Goal: Navigation & Orientation: Find specific page/section

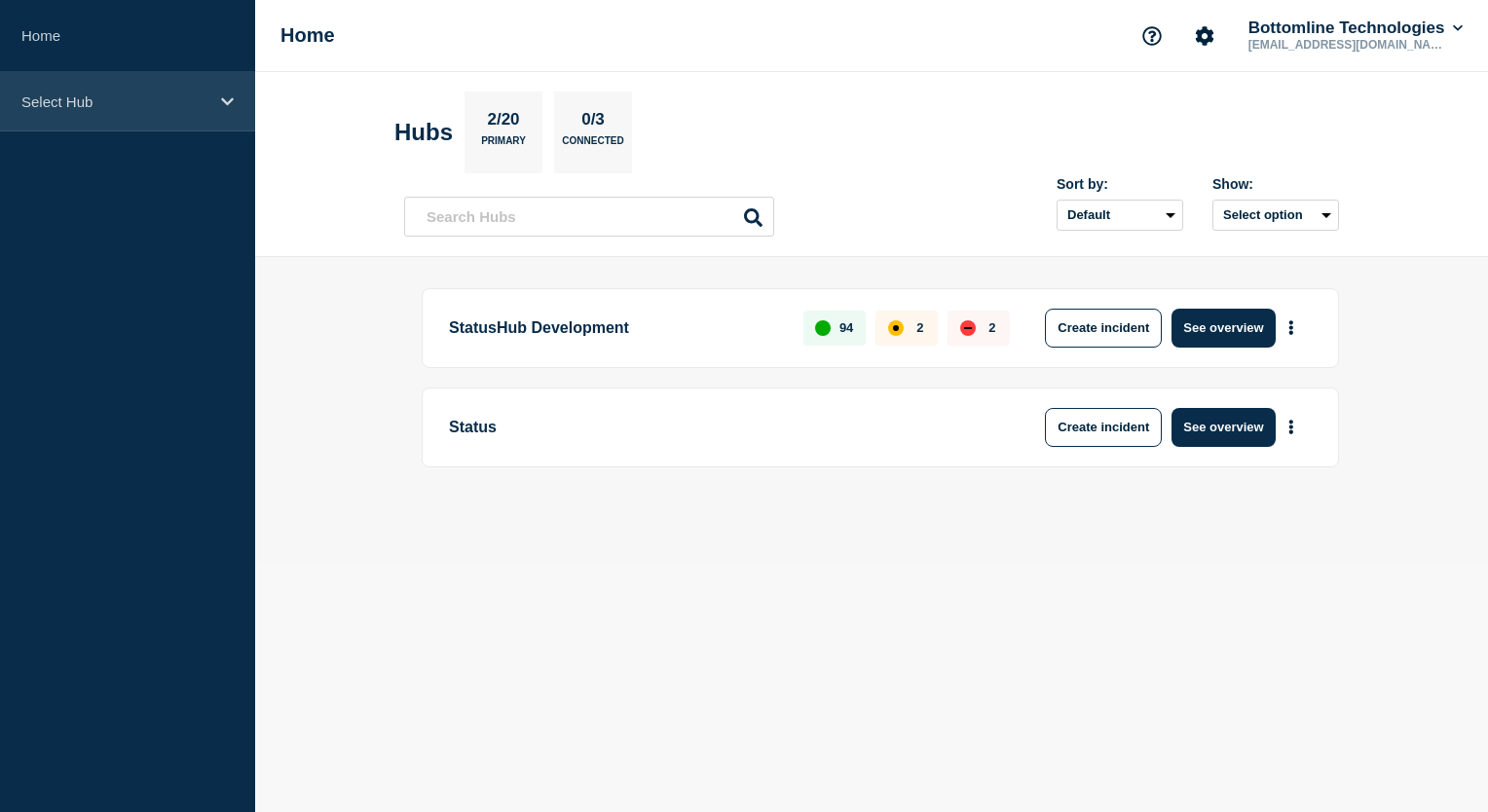
click at [220, 115] on div "Select Hub" at bounding box center [127, 102] width 255 height 59
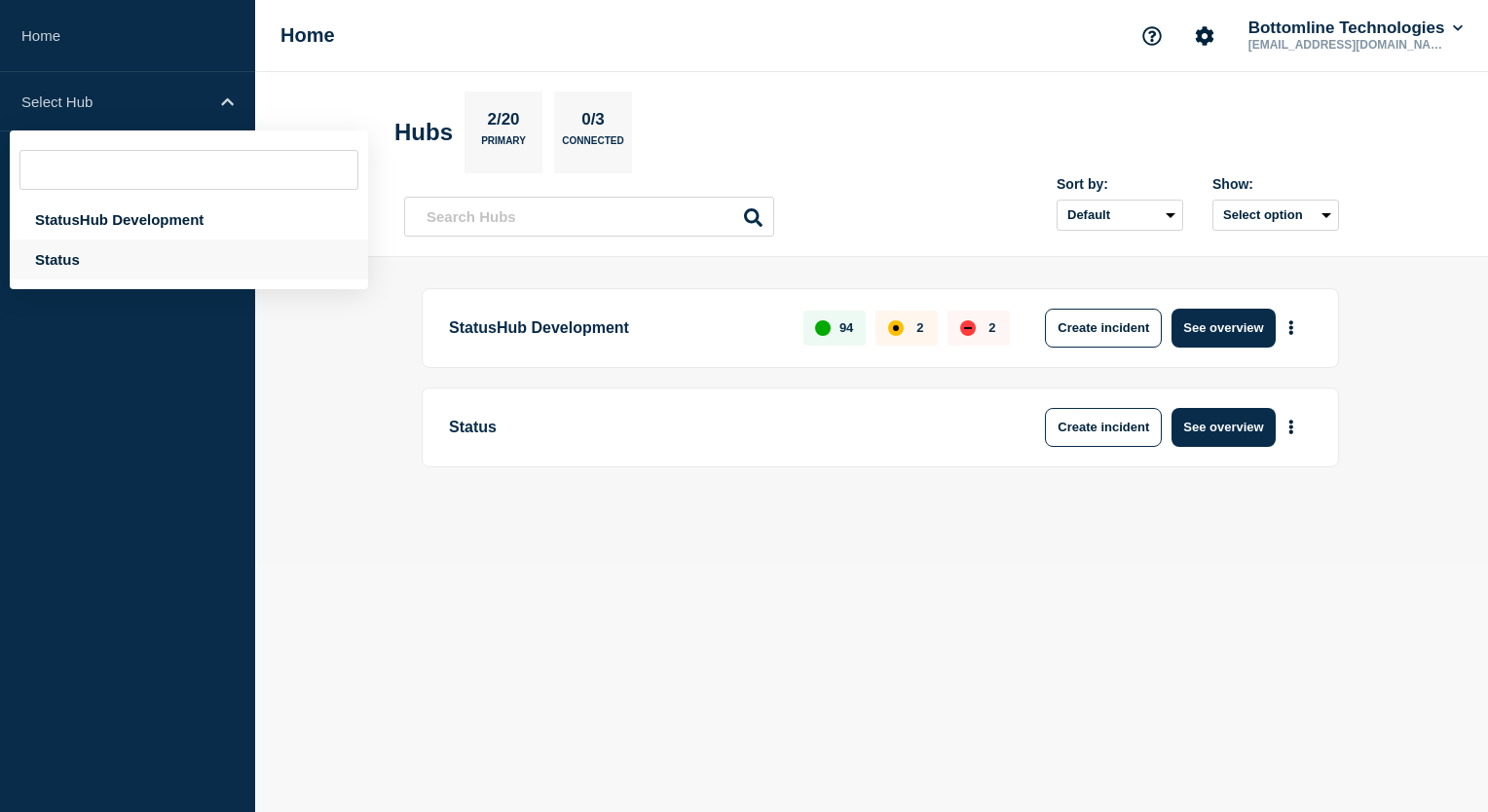
click at [120, 262] on div "Status" at bounding box center [189, 259] width 359 height 40
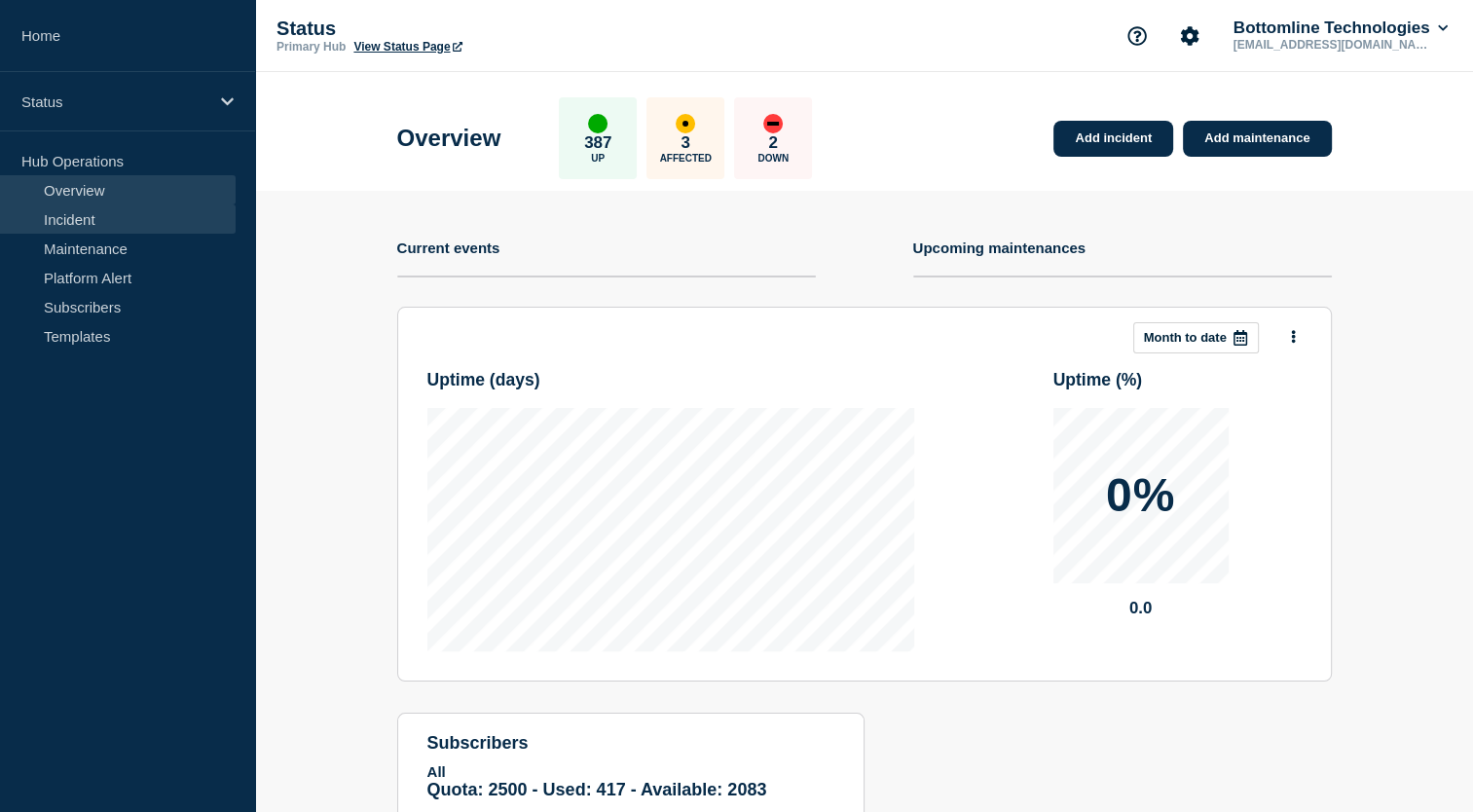
click at [161, 225] on link "Incident" at bounding box center [118, 219] width 235 height 30
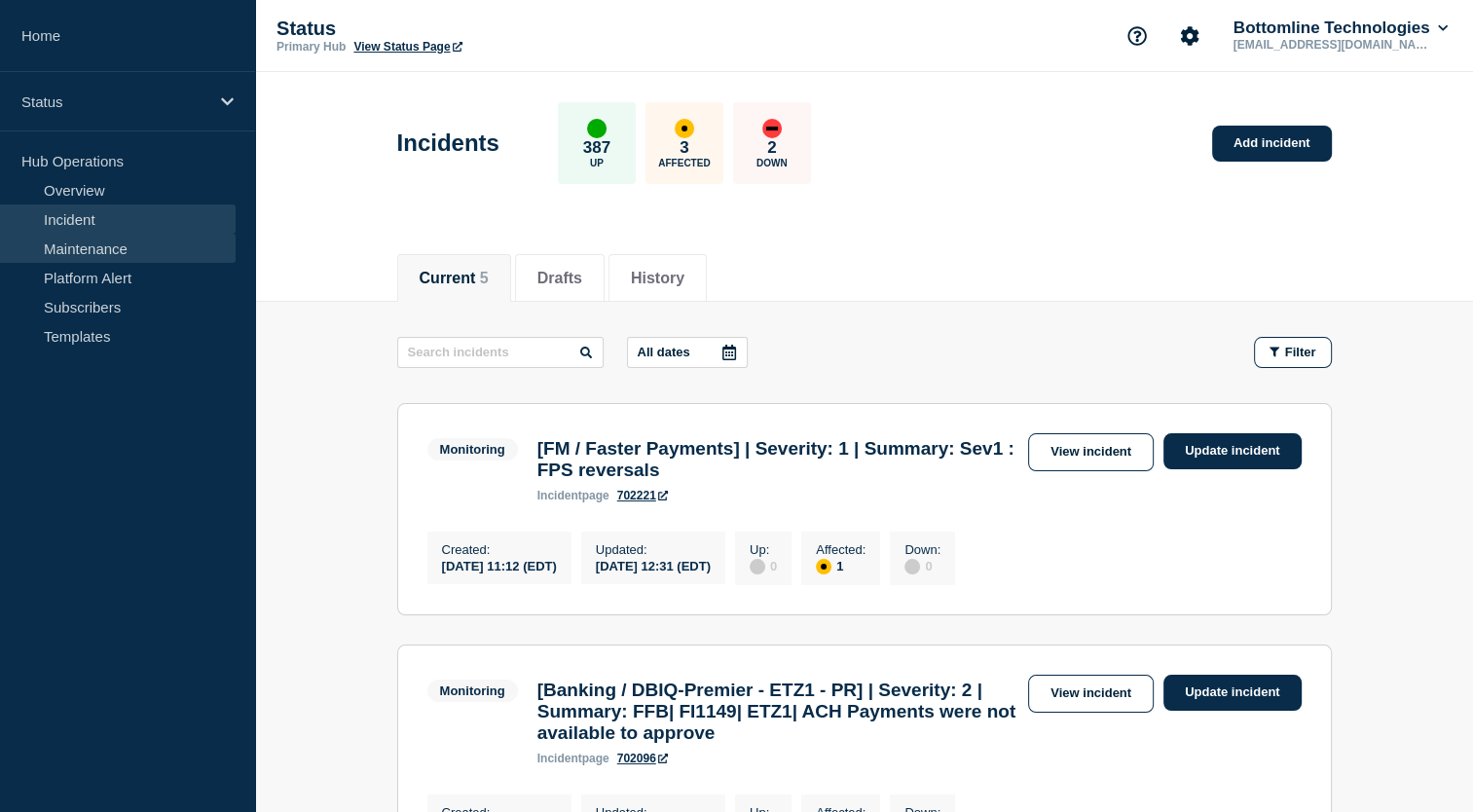
click at [123, 244] on link "Maintenance" at bounding box center [118, 249] width 235 height 30
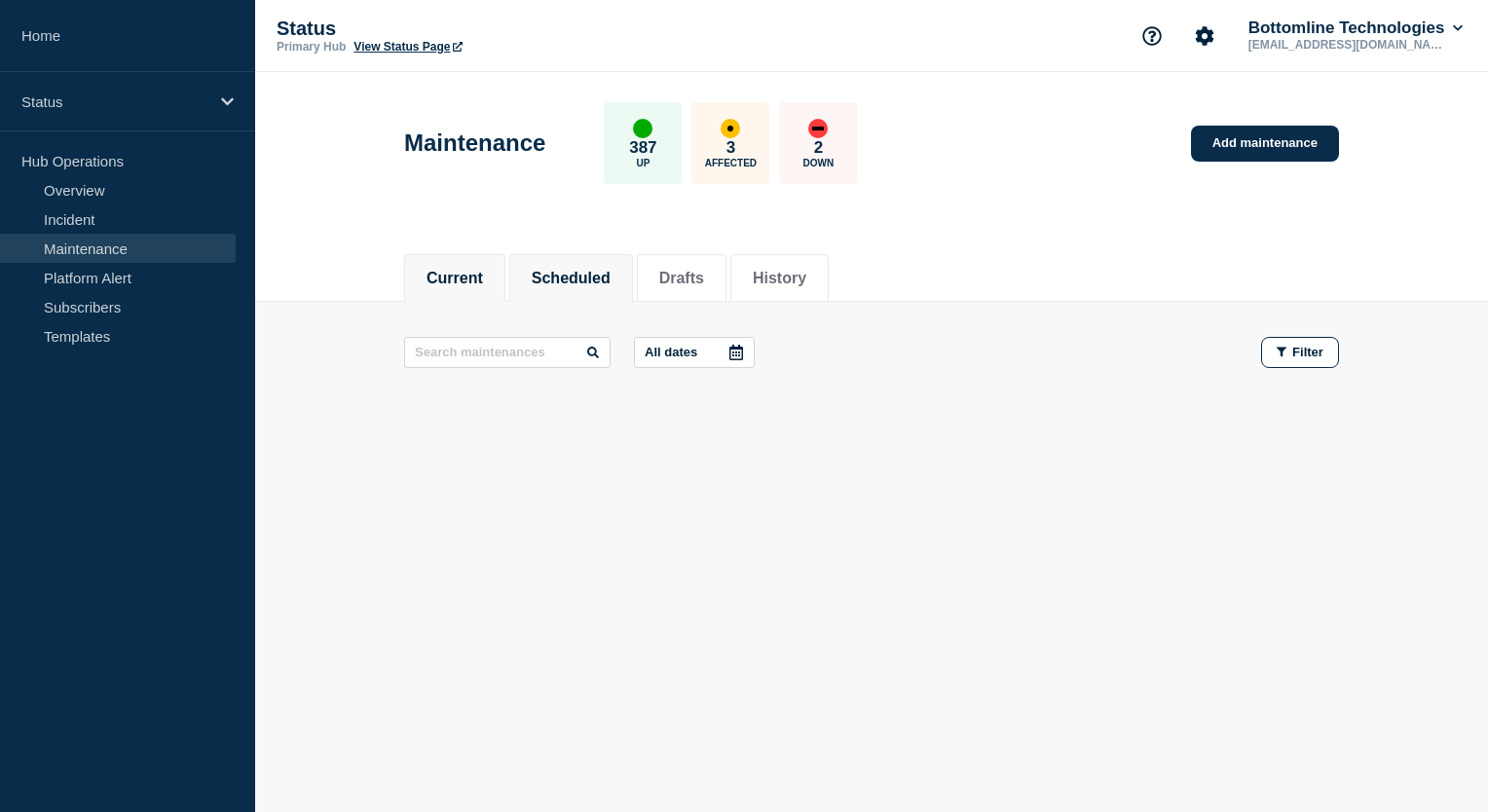
click at [589, 270] on button "Scheduled" at bounding box center [571, 279] width 79 height 18
